Goal: Task Accomplishment & Management: Manage account settings

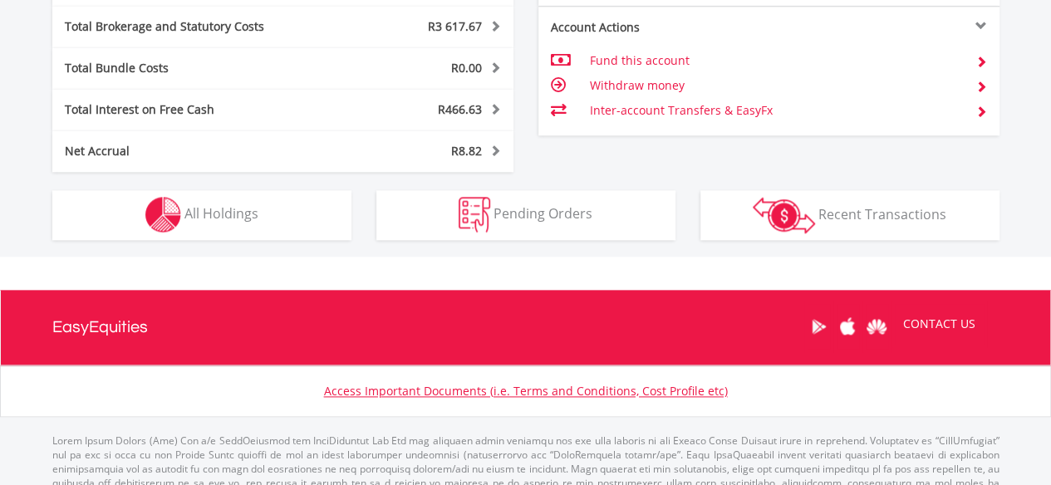
scroll to position [831, 0]
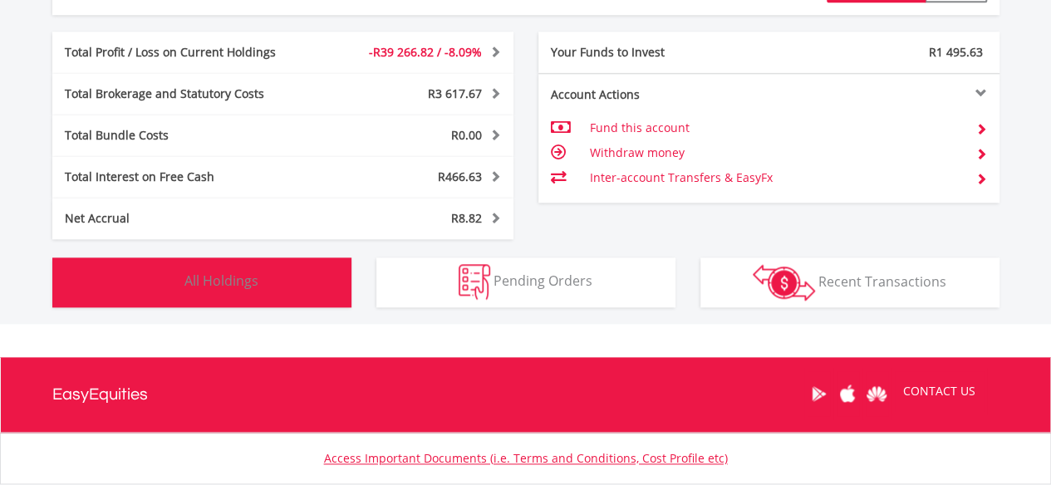
click at [239, 280] on span "All Holdings" at bounding box center [221, 281] width 74 height 18
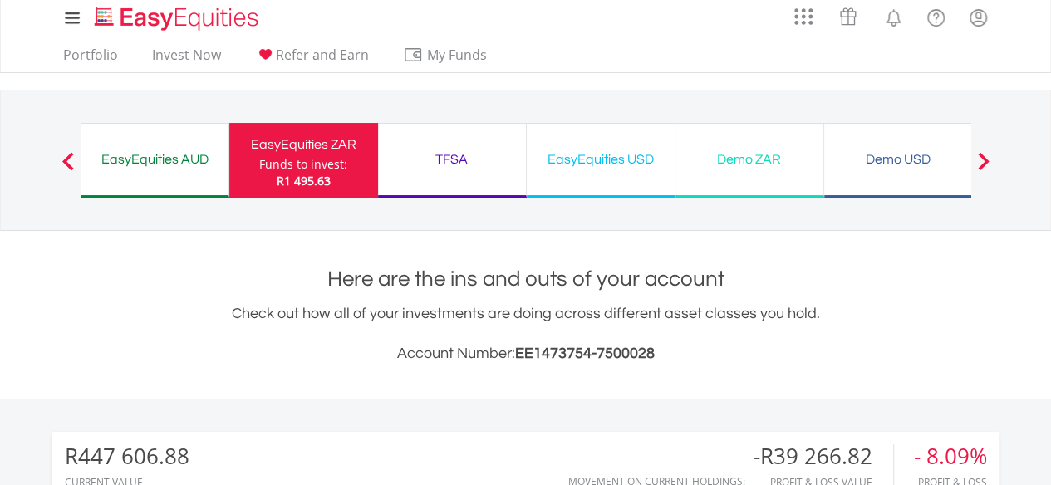
scroll to position [0, 0]
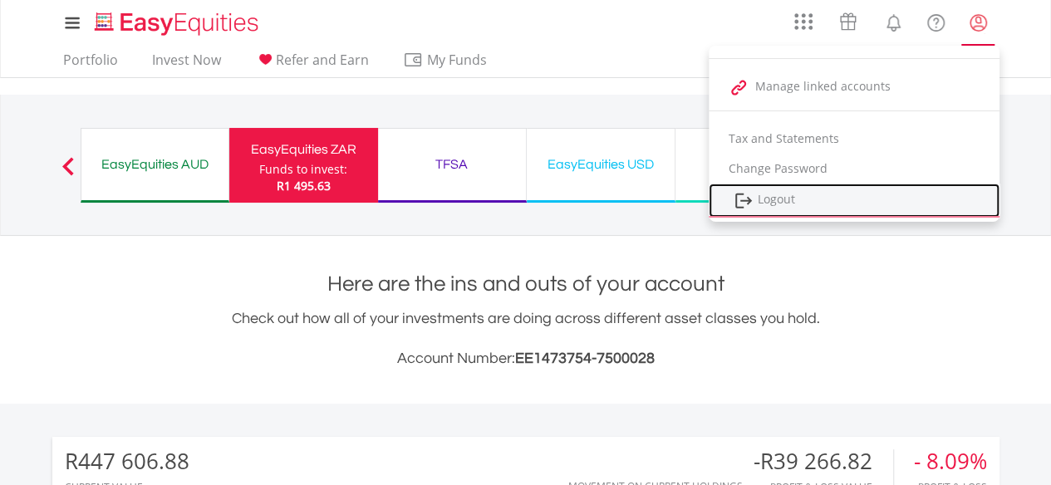
click at [804, 197] on link "Logout" at bounding box center [854, 201] width 291 height 34
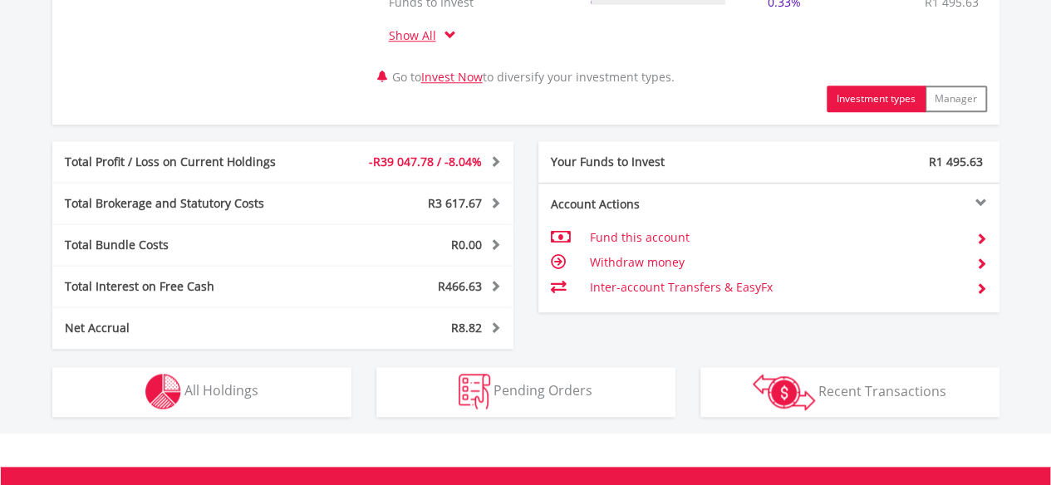
scroll to position [748, 0]
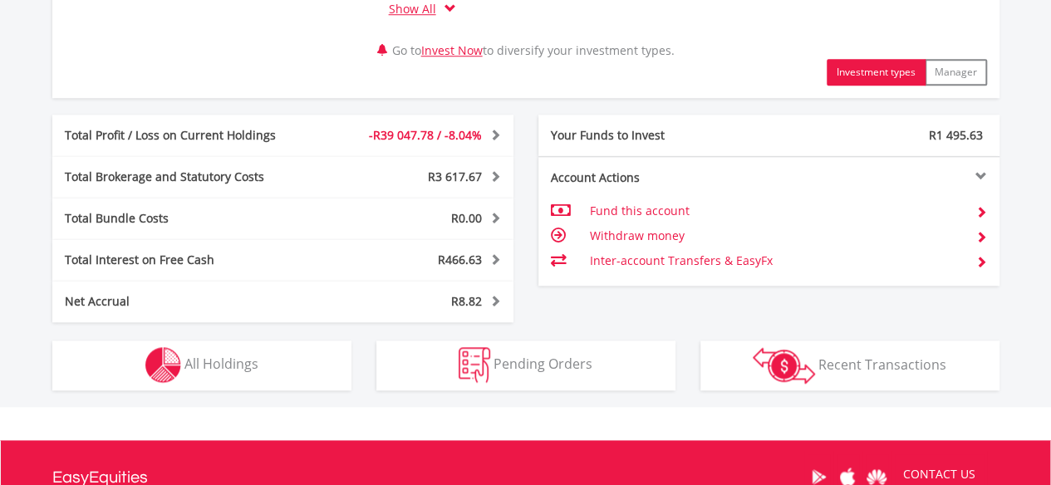
click at [542, 212] on div "Account Actions Fund this account Withdraw money Inter-account Transfers & Easy…" at bounding box center [768, 221] width 461 height 130
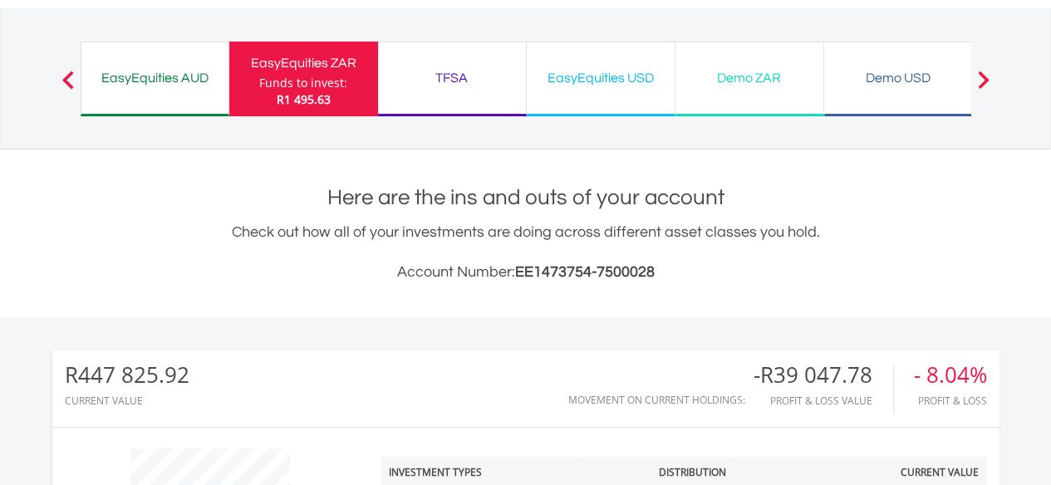
scroll to position [0, 0]
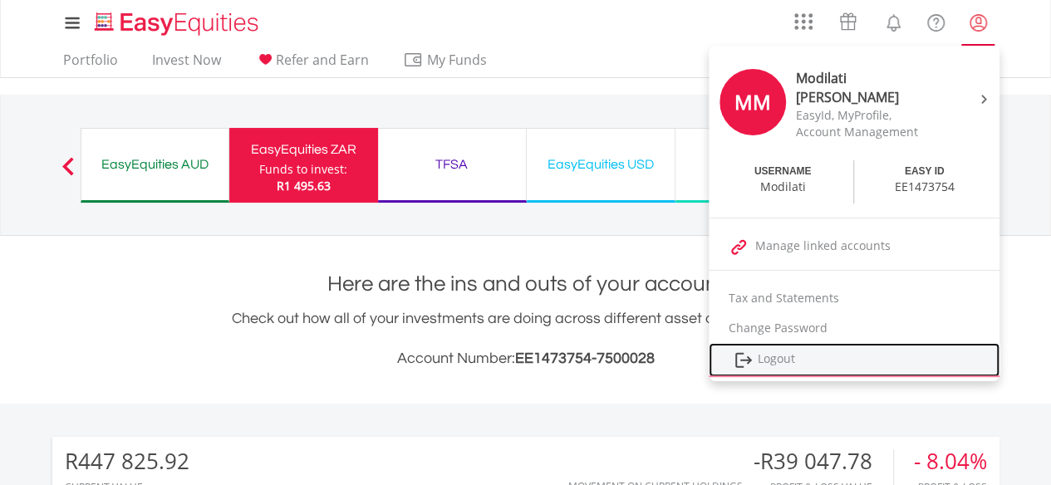
click at [794, 355] on link "Logout" at bounding box center [854, 360] width 291 height 34
